Goal: Obtain resource: Download file/media

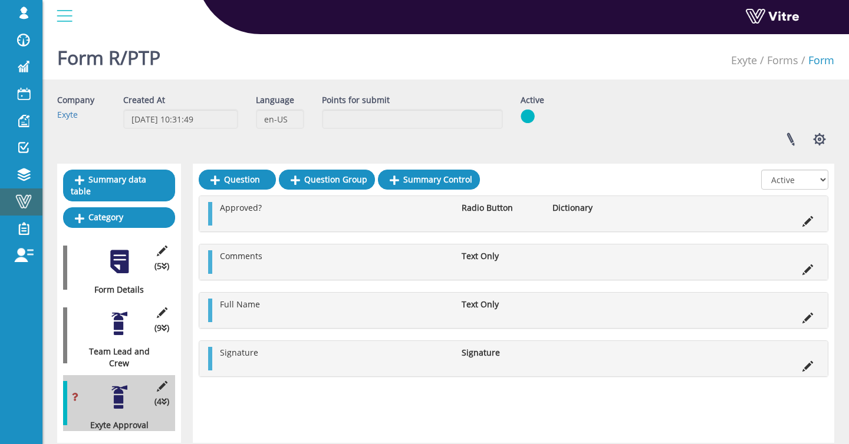
scroll to position [41, 0]
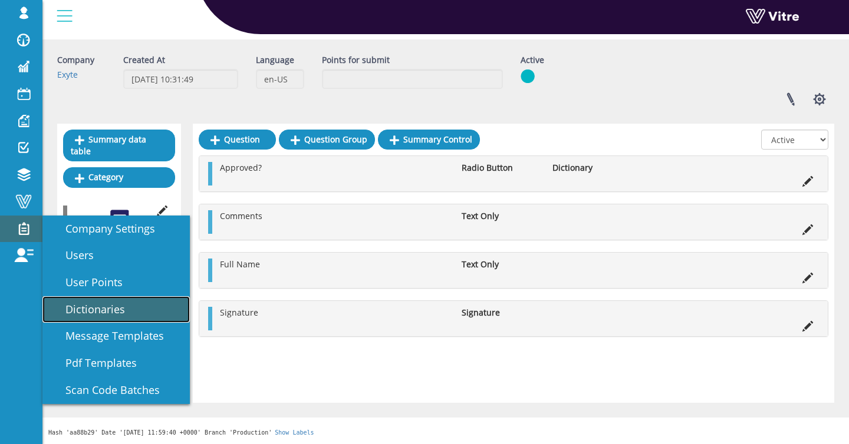
click at [86, 318] on link "Dictionaries" at bounding box center [115, 309] width 147 height 27
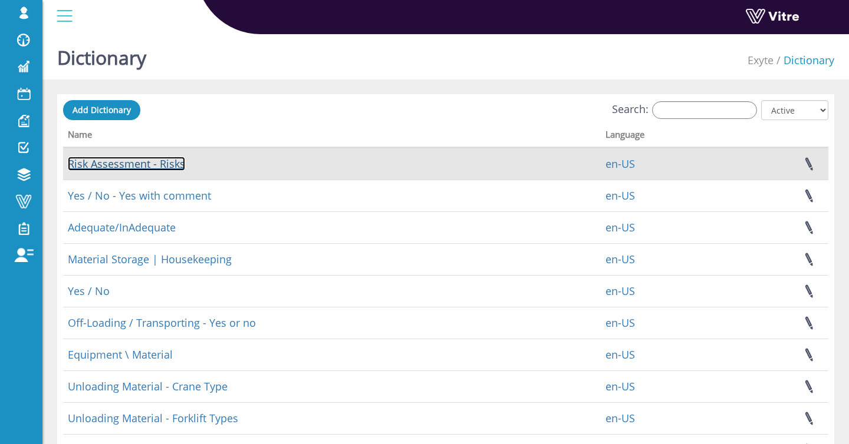
click at [151, 163] on link "Risk Assessment - Risks" at bounding box center [126, 164] width 117 height 14
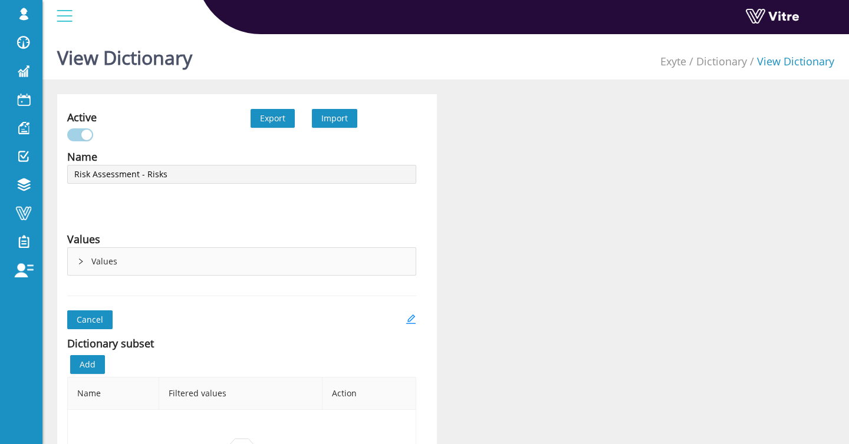
type input "Risk Assessment - Risks"
type input "Yes / No - Yes with comment"
click at [278, 113] on span "Export" at bounding box center [272, 118] width 25 height 13
type input "Adequate/InAdequate"
click at [268, 122] on span "Export" at bounding box center [272, 118] width 25 height 13
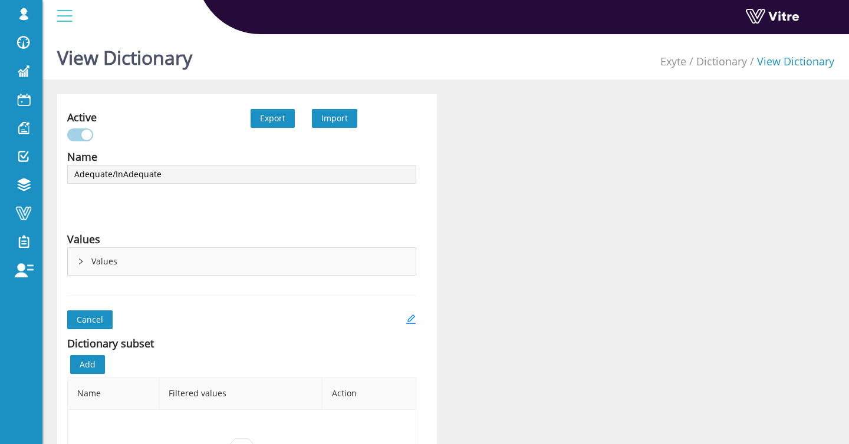
type input "Material Storage | Housekeeping"
click at [276, 121] on span "Export" at bounding box center [272, 118] width 25 height 13
type input "Yes / No"
click at [259, 121] on button "Export" at bounding box center [273, 118] width 44 height 19
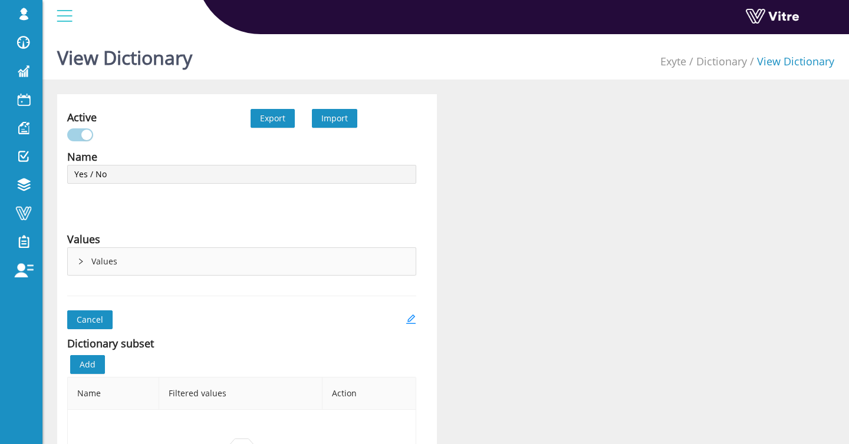
click at [280, 121] on span "Export" at bounding box center [272, 118] width 25 height 13
type input "Off-Loading / Transporting - Yes or no"
click at [279, 121] on span "Export" at bounding box center [272, 118] width 25 height 13
type input "Equipment \ Material"
click at [272, 115] on span "Export" at bounding box center [272, 118] width 25 height 13
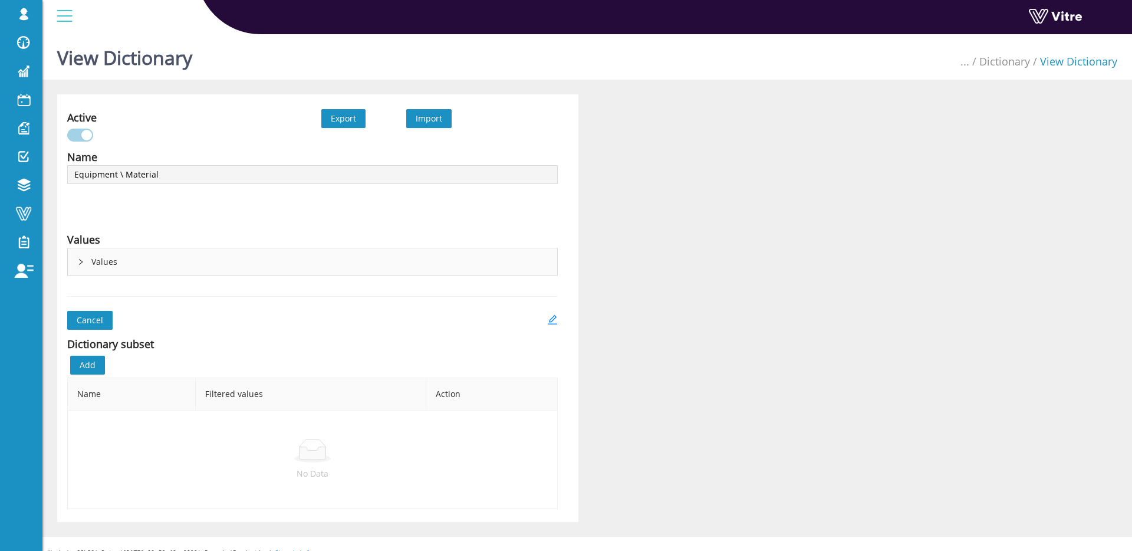
scroll to position [9, 0]
type input "Unloading Material - Equipment Type"
click at [355, 123] on span "Export" at bounding box center [343, 118] width 25 height 13
type input "Unloading Material - Crane Type"
click at [337, 112] on span "Export" at bounding box center [343, 118] width 25 height 13
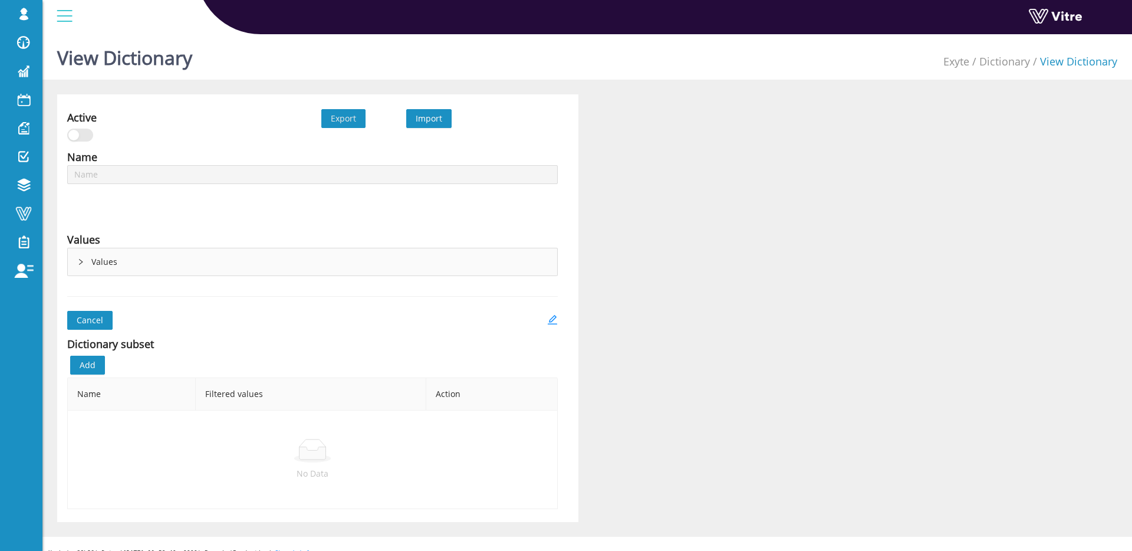
type input "Unloading Material - Forklift Types"
click at [358, 119] on button "Export" at bounding box center [343, 118] width 44 height 19
type input "Unloading Material - Other"
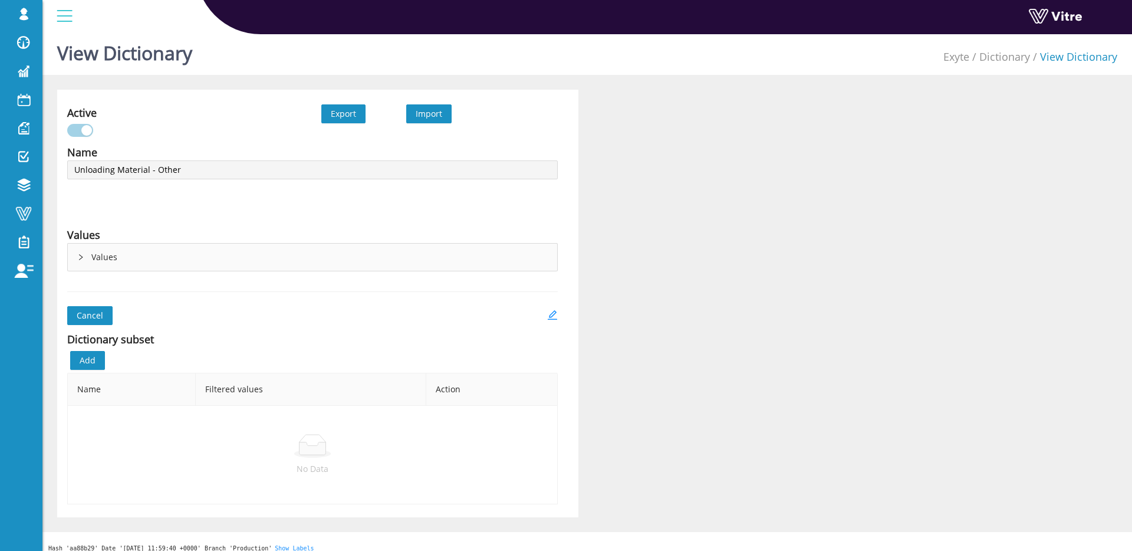
click at [342, 108] on span "Export" at bounding box center [343, 113] width 25 height 13
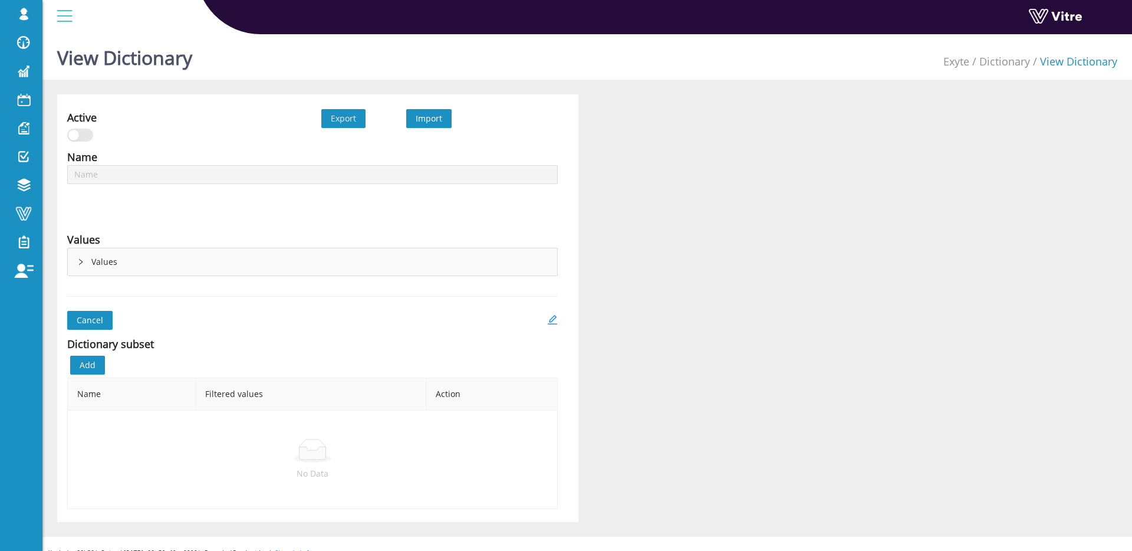
type input "Rigging Equipment - YES | No"
click at [352, 120] on span "Export" at bounding box center [343, 118] width 25 height 13
type input "Rigging Equipment"
click at [128, 265] on div "Values" at bounding box center [312, 261] width 489 height 27
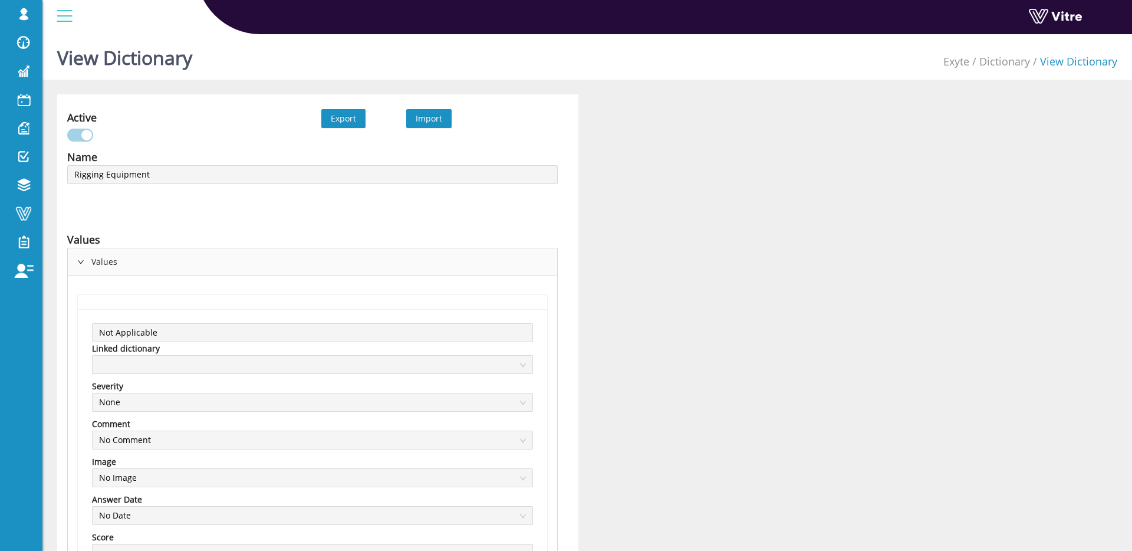
click at [128, 265] on div "Values" at bounding box center [312, 261] width 489 height 27
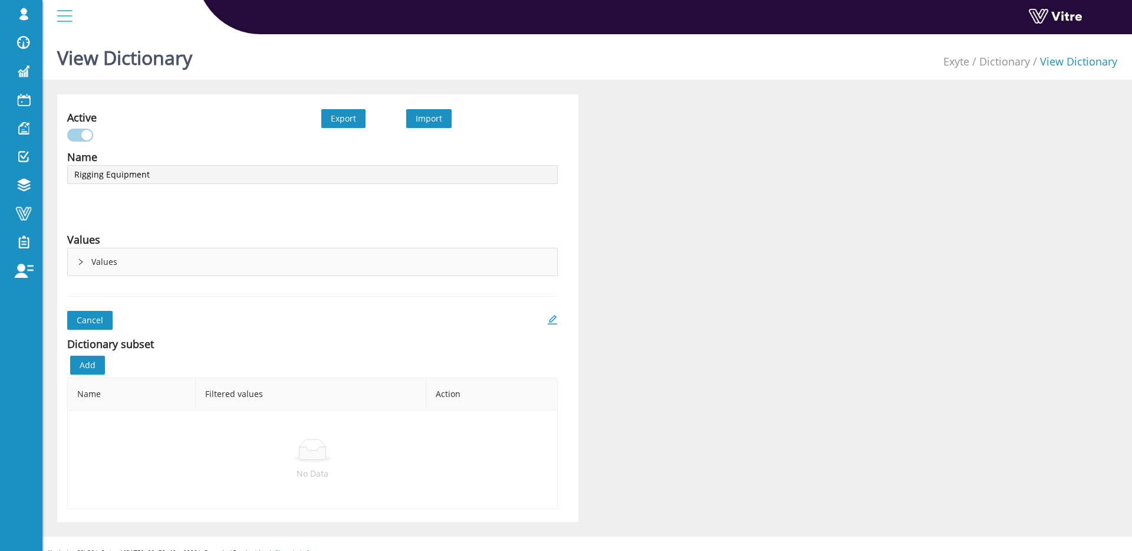
click at [347, 123] on span "Export" at bounding box center [343, 118] width 25 height 13
type input "At elevation greater than 2'"
click at [336, 117] on span "Export" at bounding box center [343, 118] width 25 height 13
type input "MEWP"
click at [351, 123] on span "Export" at bounding box center [343, 118] width 25 height 13
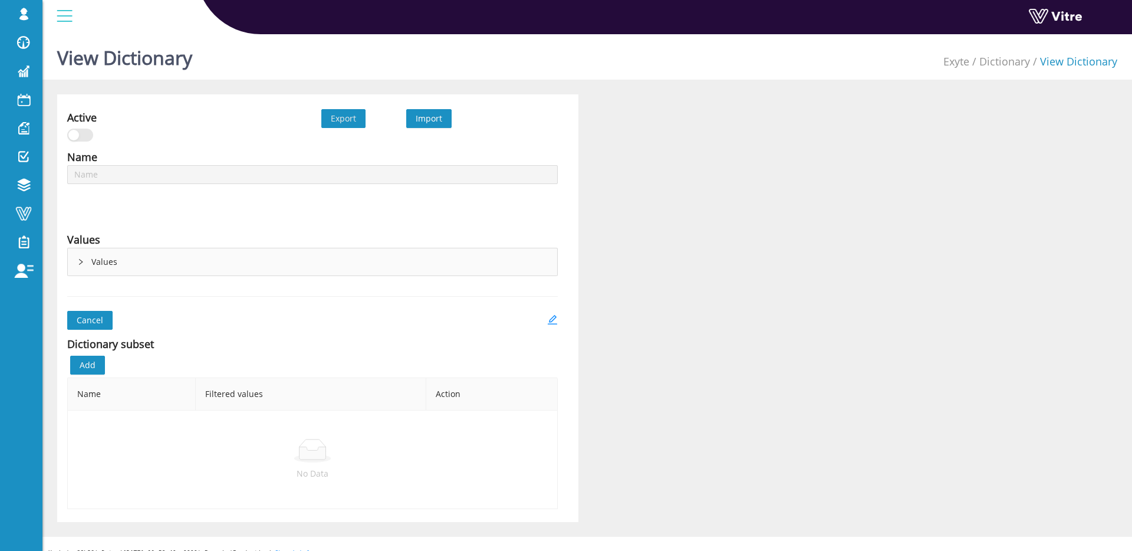
type input "Scaffold Types"
click at [348, 119] on span "Export" at bounding box center [343, 118] width 25 height 13
type input "Ladders - Type"
click at [338, 121] on span "Export" at bounding box center [343, 118] width 25 height 13
